Goal: Find specific page/section: Find specific page/section

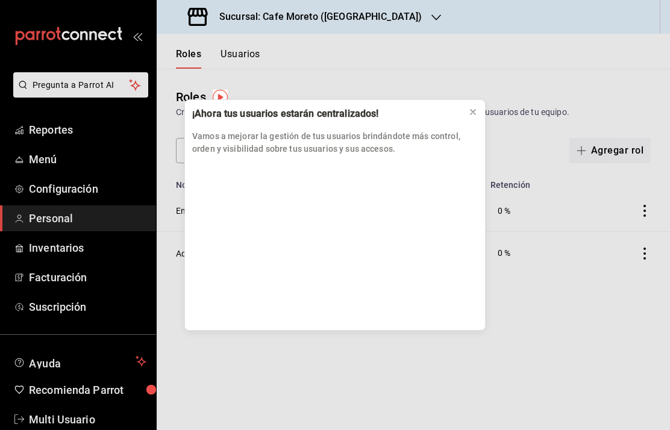
click at [468, 115] on icon at bounding box center [473, 112] width 10 height 10
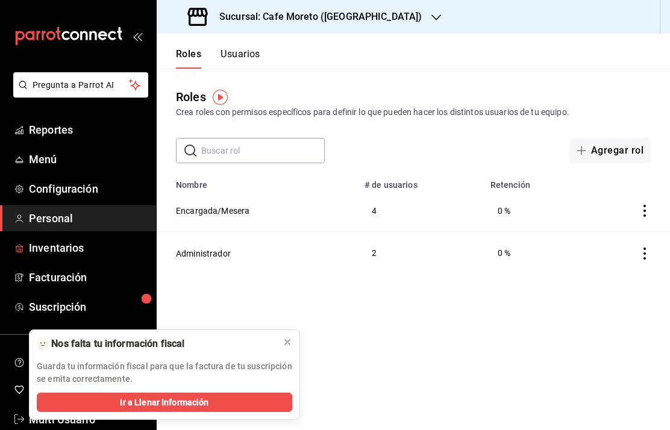
click at [85, 257] on link "Inventarios" at bounding box center [78, 248] width 156 height 26
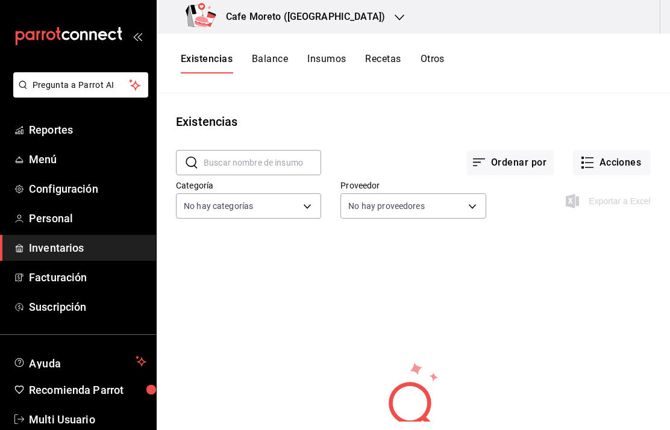
click at [616, 160] on button "Acciones" at bounding box center [612, 162] width 78 height 25
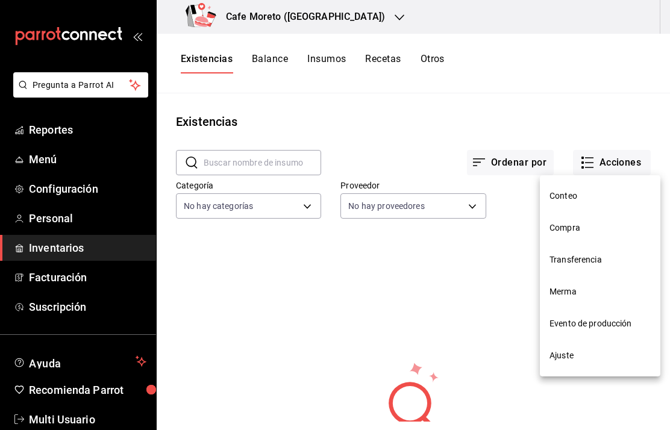
click at [347, 5] on div at bounding box center [335, 215] width 670 height 430
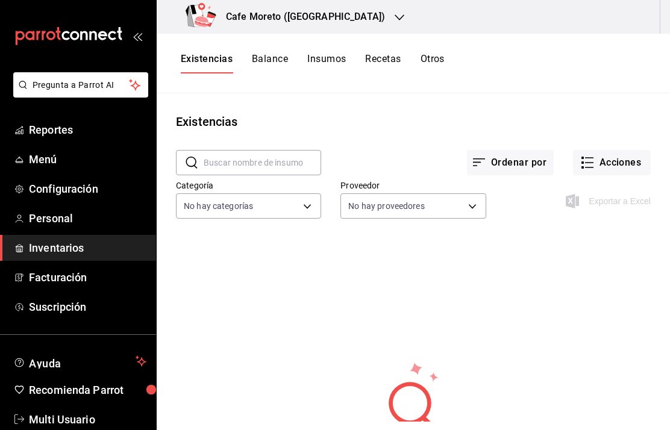
click at [348, 14] on div "Cafe Moreto ([GEOGRAPHIC_DATA])" at bounding box center [287, 17] width 243 height 34
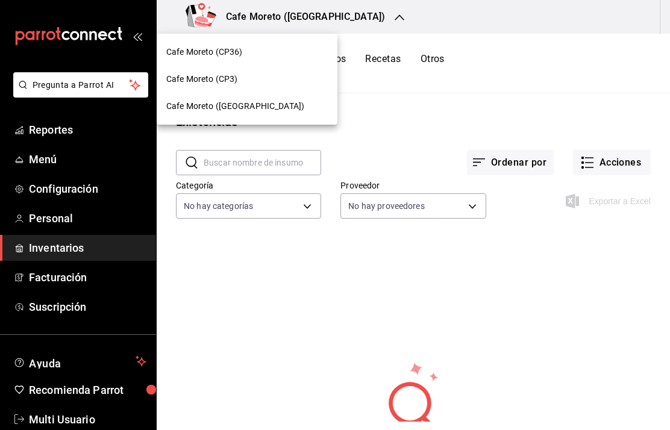
click at [386, 137] on div at bounding box center [335, 215] width 670 height 430
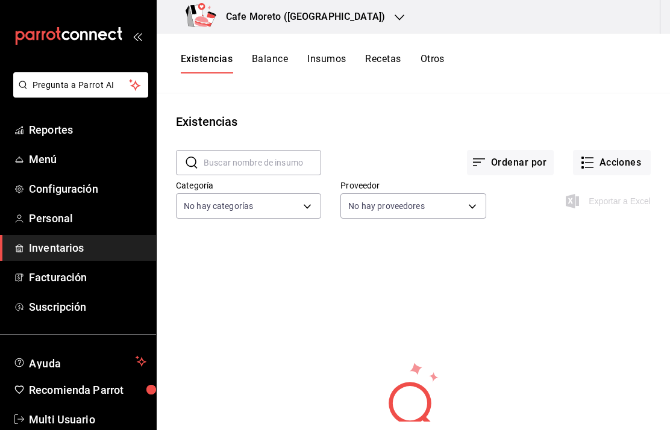
click at [133, 36] on icon "open_drawer_menu" at bounding box center [138, 36] width 10 height 10
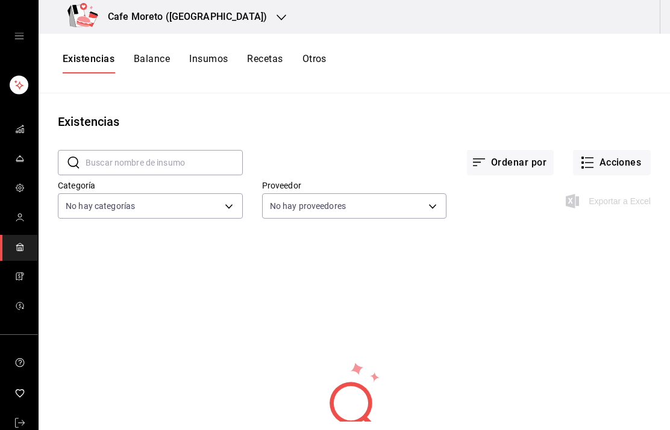
click at [17, 33] on icon "open drawer" at bounding box center [19, 36] width 10 height 10
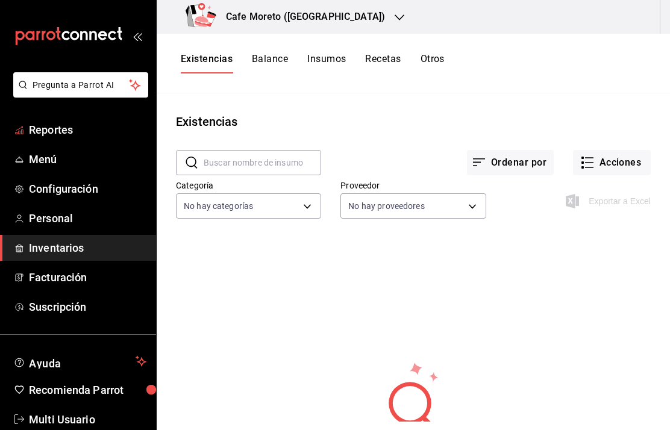
click at [59, 134] on span "Reportes" at bounding box center [88, 130] width 118 height 16
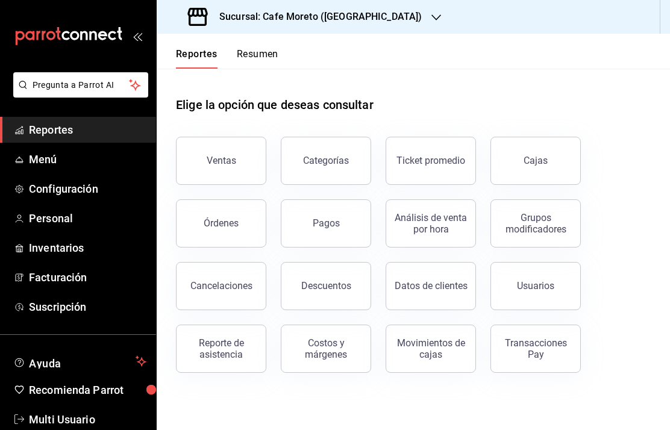
click at [400, 2] on div "Sucursal: Cafe Moreto ([GEOGRAPHIC_DATA])" at bounding box center [306, 17] width 280 height 34
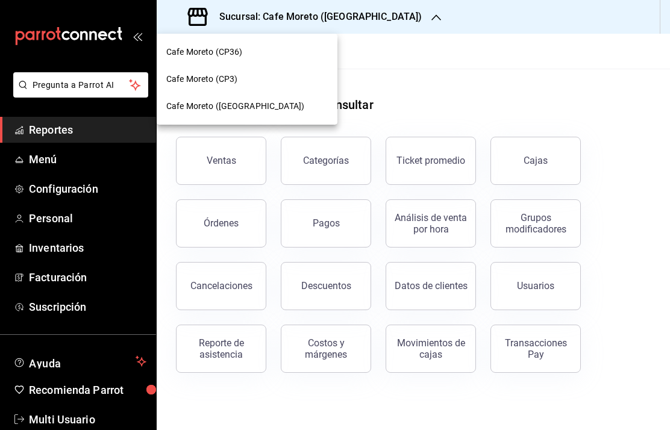
click at [375, 16] on div at bounding box center [335, 215] width 670 height 430
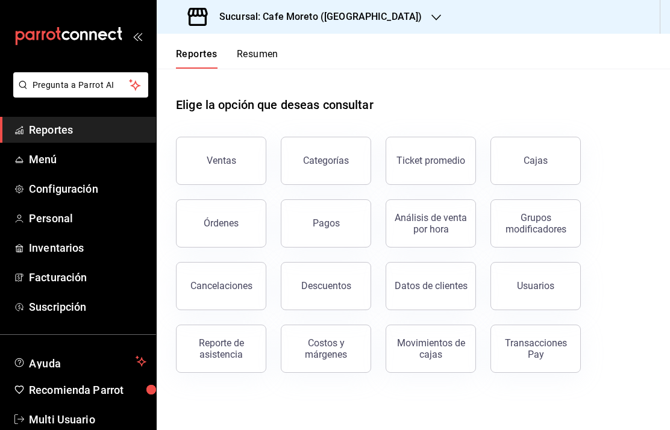
click at [373, 19] on h3 "Sucursal: Cafe Moreto ([GEOGRAPHIC_DATA])" at bounding box center [316, 17] width 212 height 14
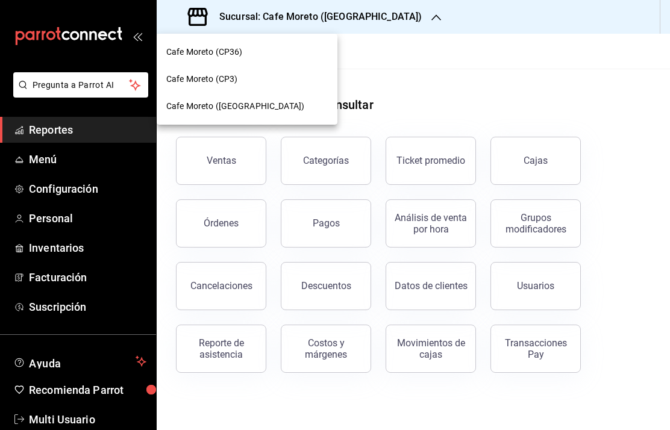
click at [61, 190] on div at bounding box center [335, 215] width 670 height 430
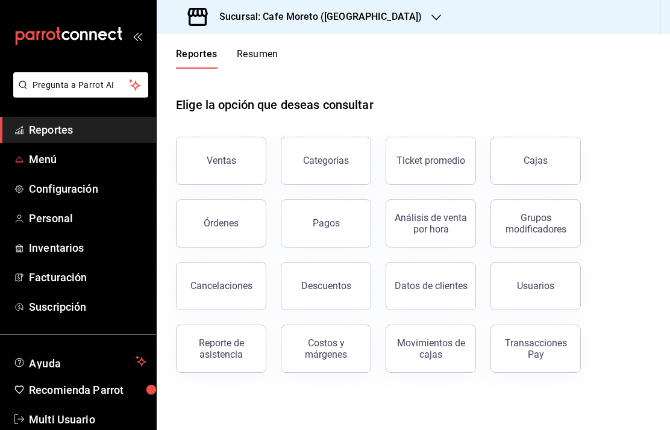
click at [51, 164] on span "Menú" at bounding box center [88, 159] width 118 height 16
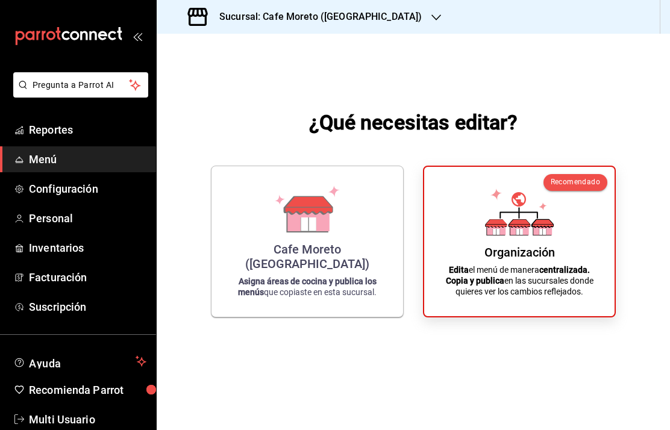
click at [568, 263] on div "Organización Edita el menú de manera centralizada. Copia y publica en las sucur…" at bounding box center [520, 242] width 162 height 130
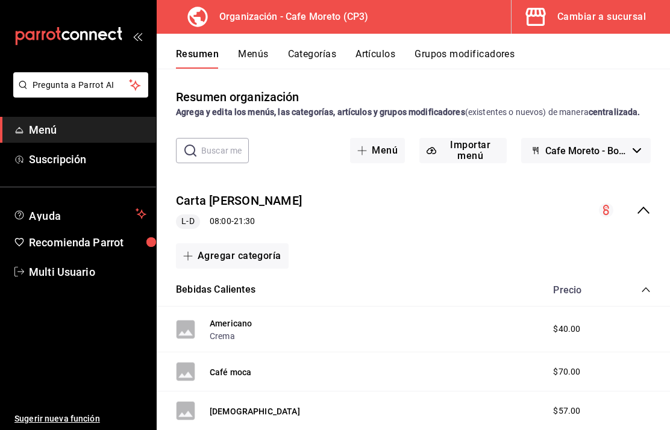
click at [269, 17] on h3 "Organización - Cafe Moreto (CP3)" at bounding box center [289, 17] width 158 height 14
click at [654, 219] on div "Carta [PERSON_NAME] 08:00 - 21:30" at bounding box center [413, 211] width 513 height 56
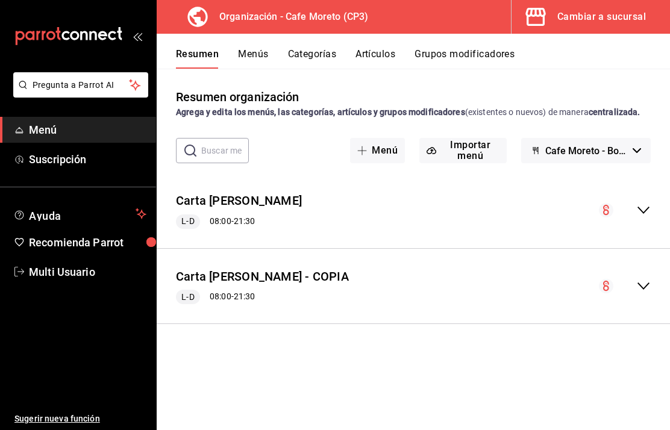
click at [648, 163] on button "Cafe Moreto - Borrador" at bounding box center [586, 150] width 130 height 25
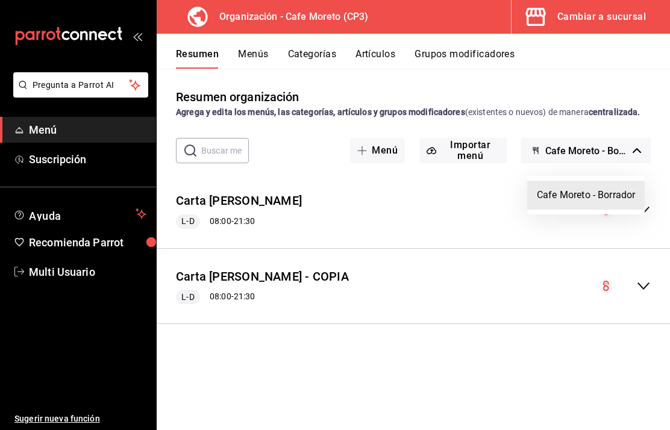
click at [354, 378] on div at bounding box center [335, 215] width 670 height 430
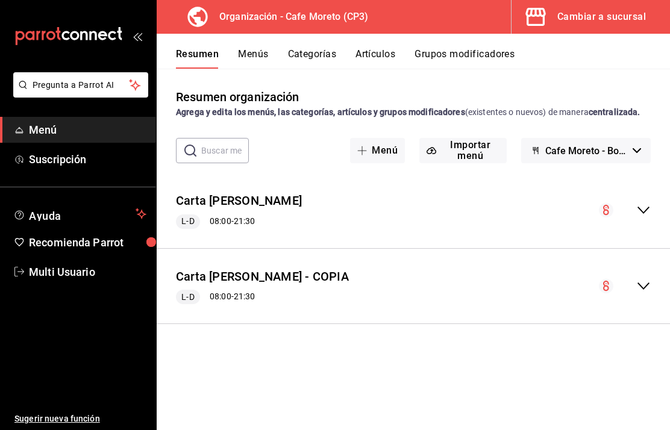
click at [612, 19] on div "Cambiar a sucursal" at bounding box center [601, 16] width 89 height 17
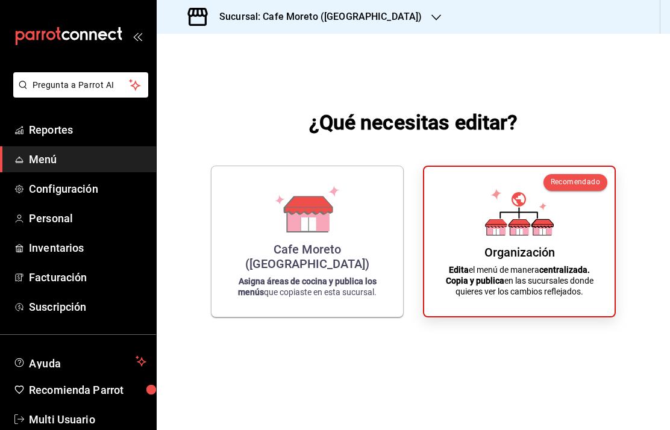
click at [504, 236] on icon at bounding box center [495, 229] width 19 height 11
